Goal: Navigation & Orientation: Find specific page/section

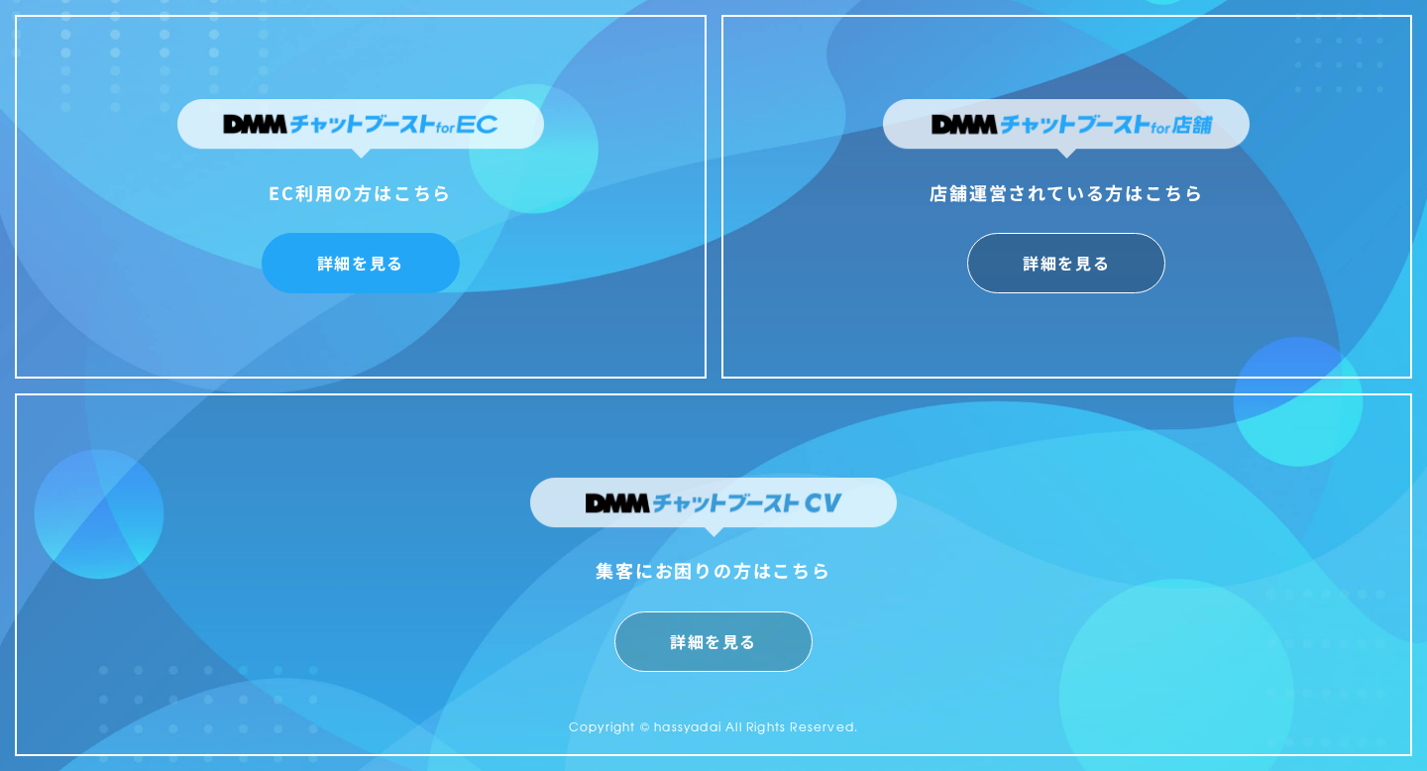
click at [332, 254] on link "詳細を見る" at bounding box center [361, 263] width 198 height 60
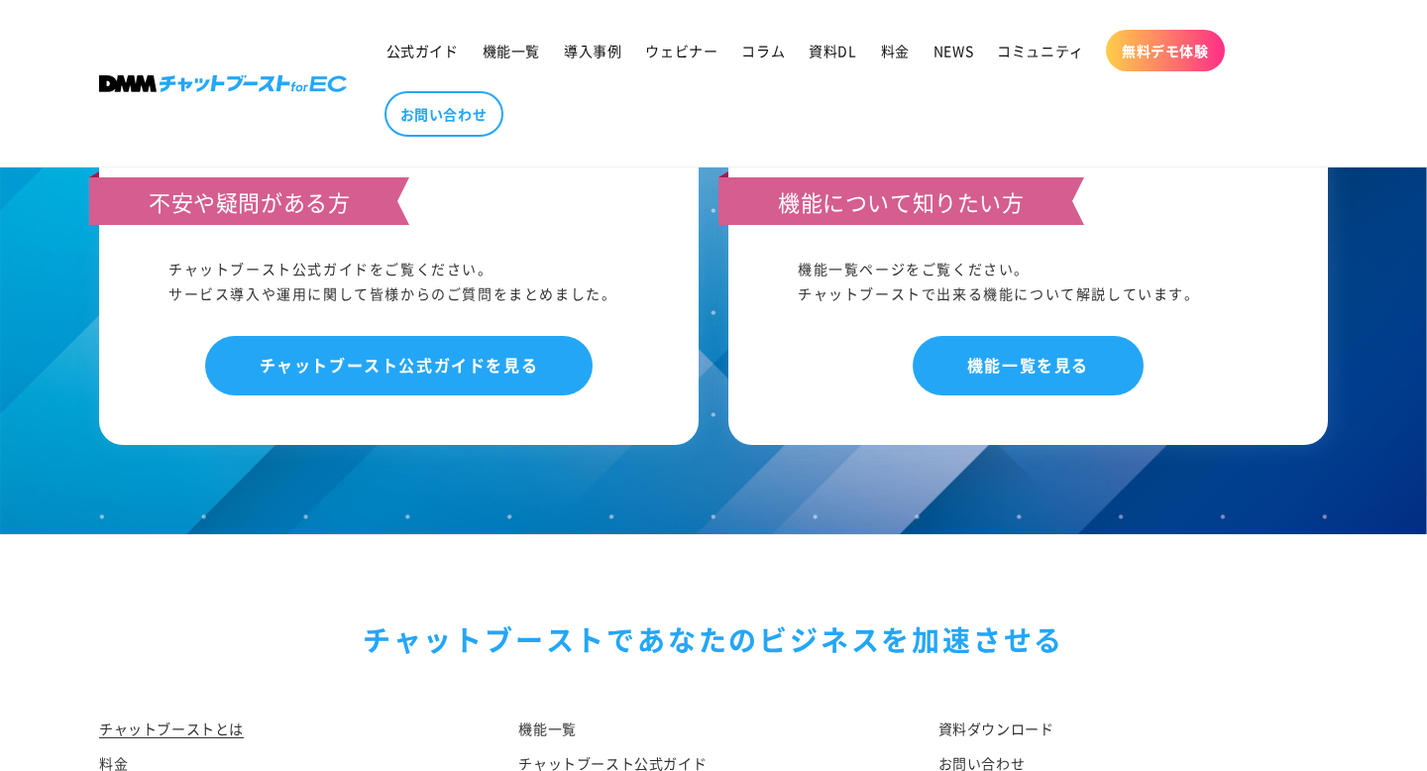
scroll to position [10436, 0]
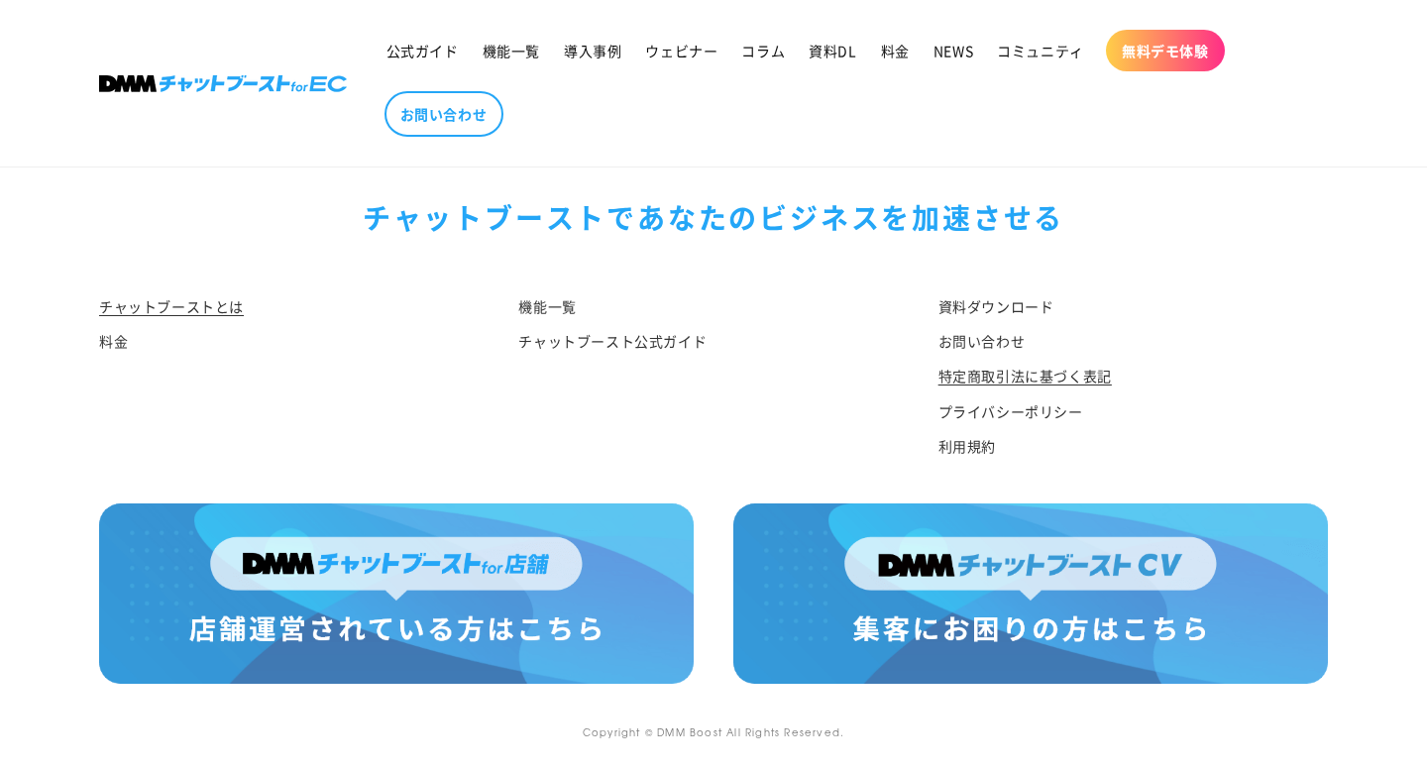
click at [1034, 366] on link "特定商取引法に基づく表記" at bounding box center [1024, 376] width 173 height 35
